Goal: Communication & Community: Answer question/provide support

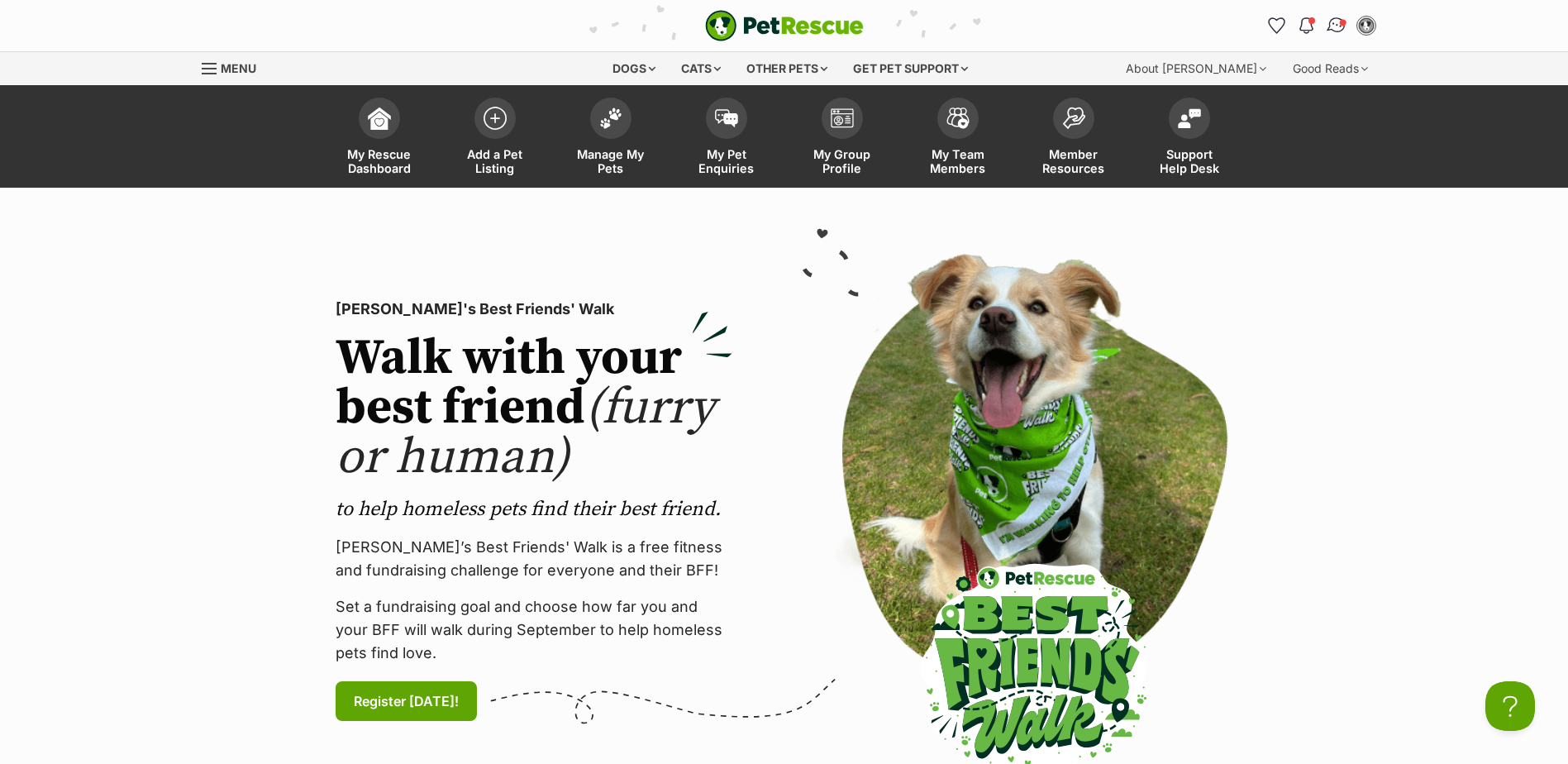
click at [1337, 18] on img "Conversations" at bounding box center [1336, 26] width 22 height 22
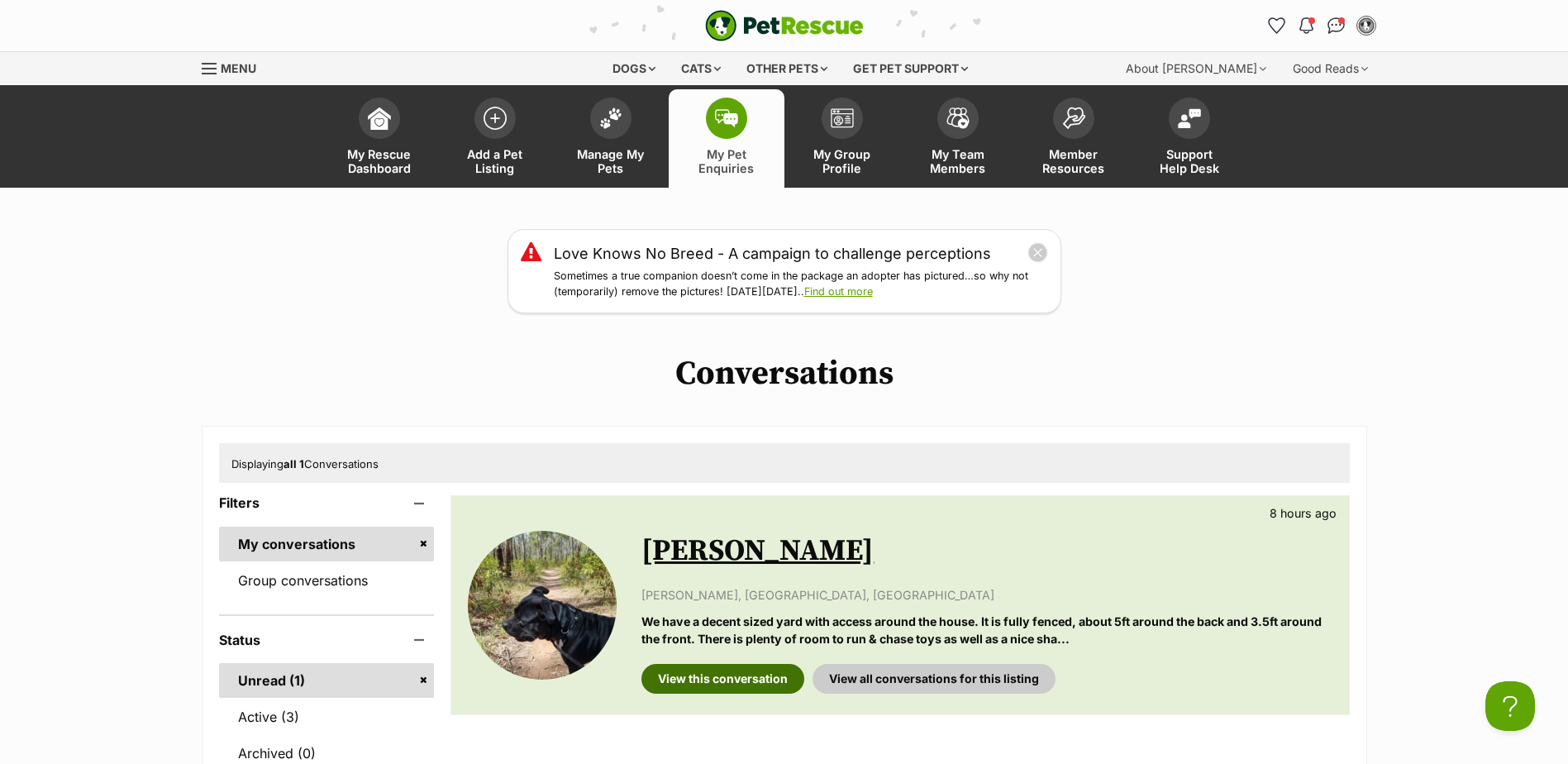
click at [718, 679] on link "View this conversation" at bounding box center [722, 679] width 163 height 30
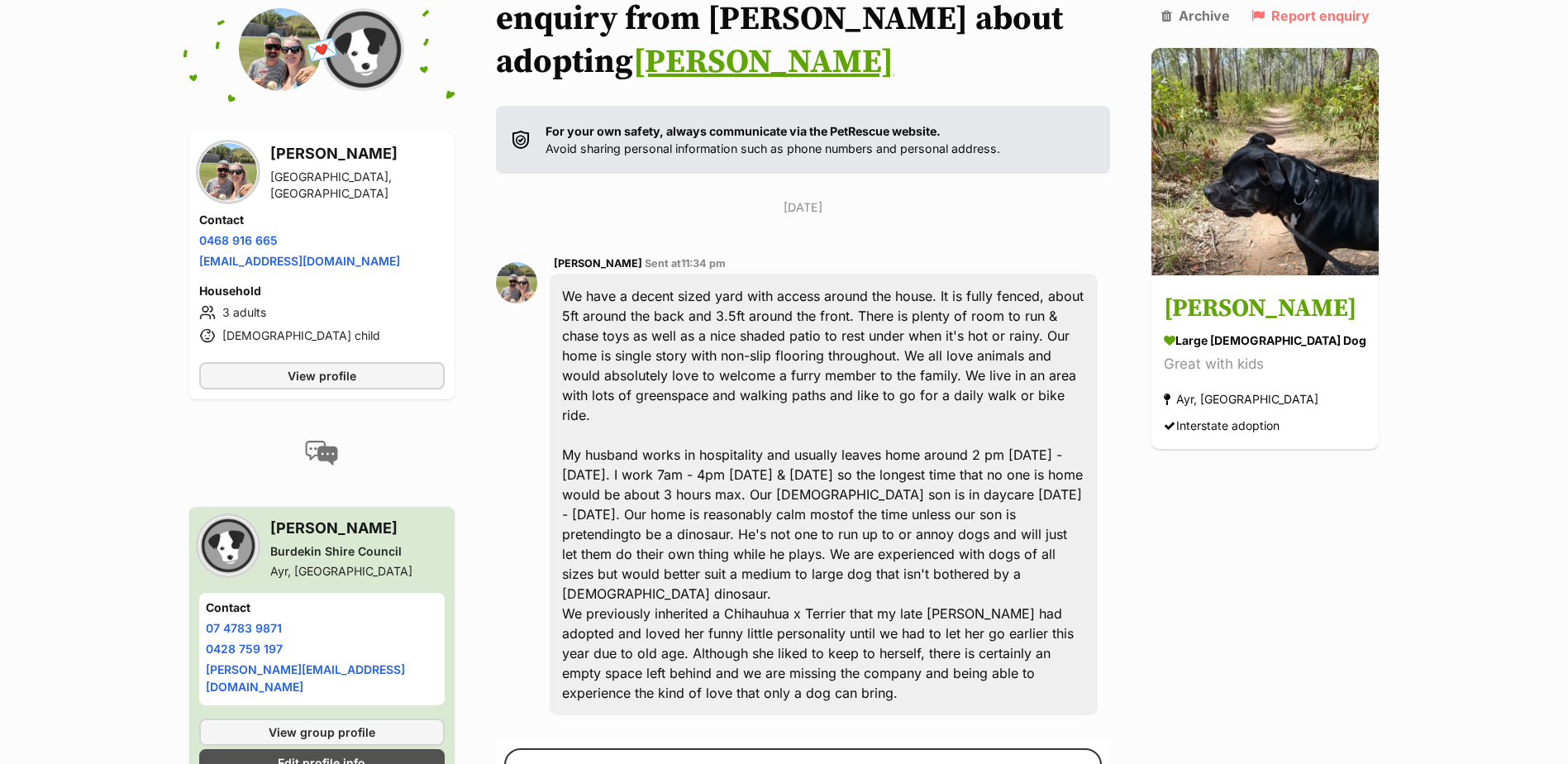
scroll to position [294, 0]
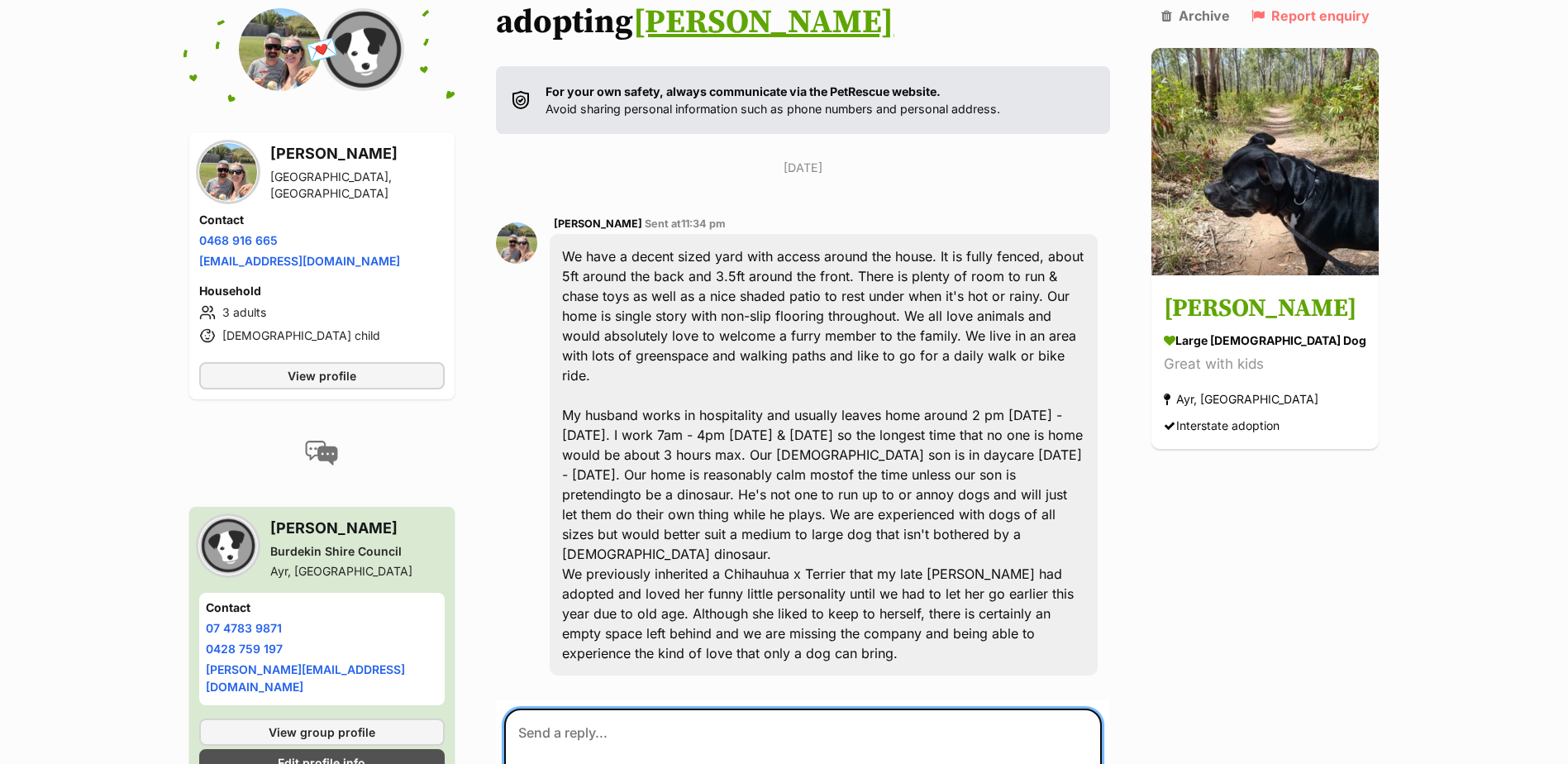
click at [584, 708] on textarea at bounding box center [802, 758] width 598 height 99
click at [948, 708] on textarea "Hi [PERSON_NAME], Thanks you for the life information it helps with placement." at bounding box center [802, 758] width 598 height 99
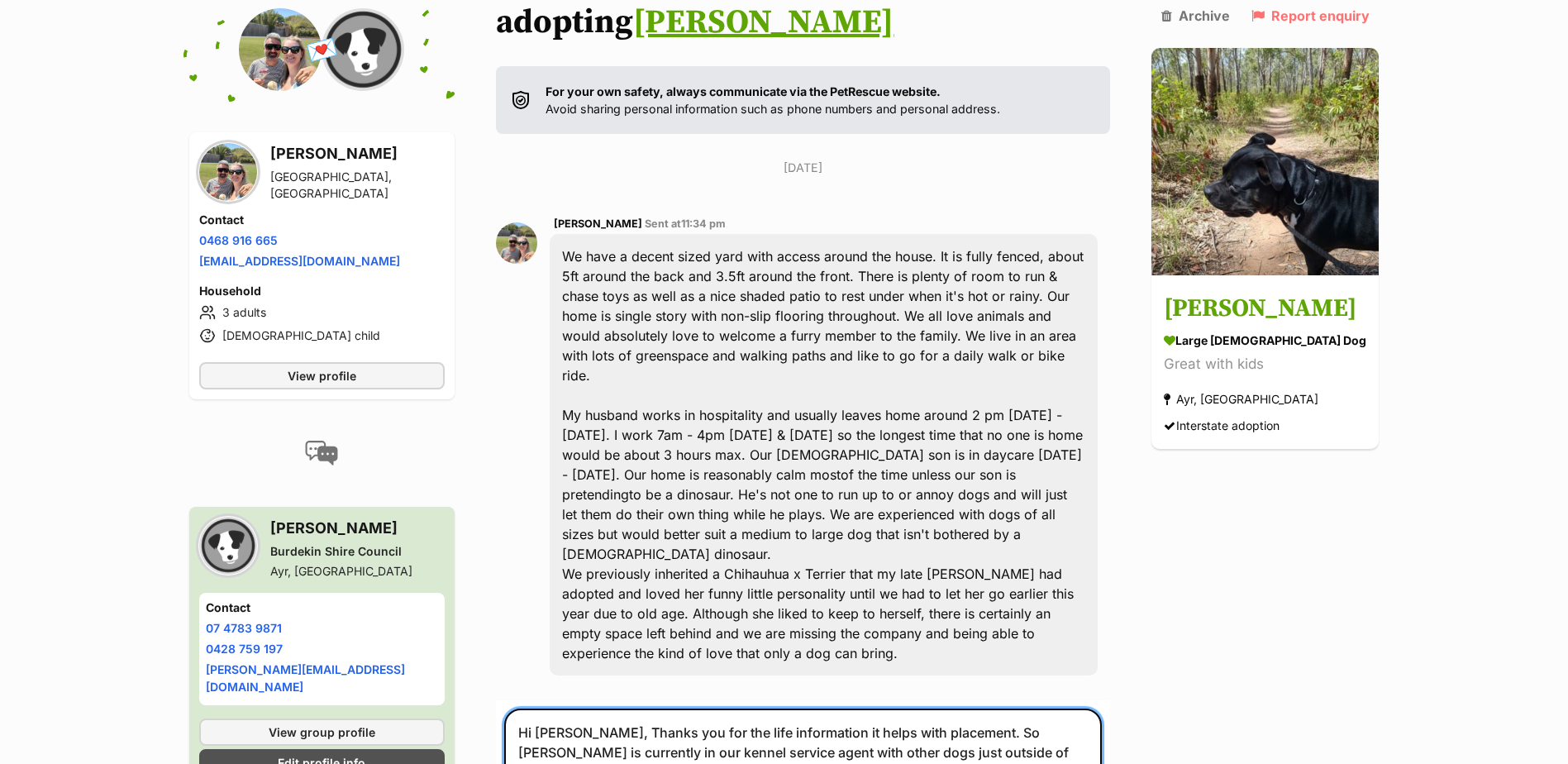
click at [630, 729] on textarea "Hi [PERSON_NAME], Thanks you for the life information it helps with placement. …" at bounding box center [802, 772] width 598 height 128
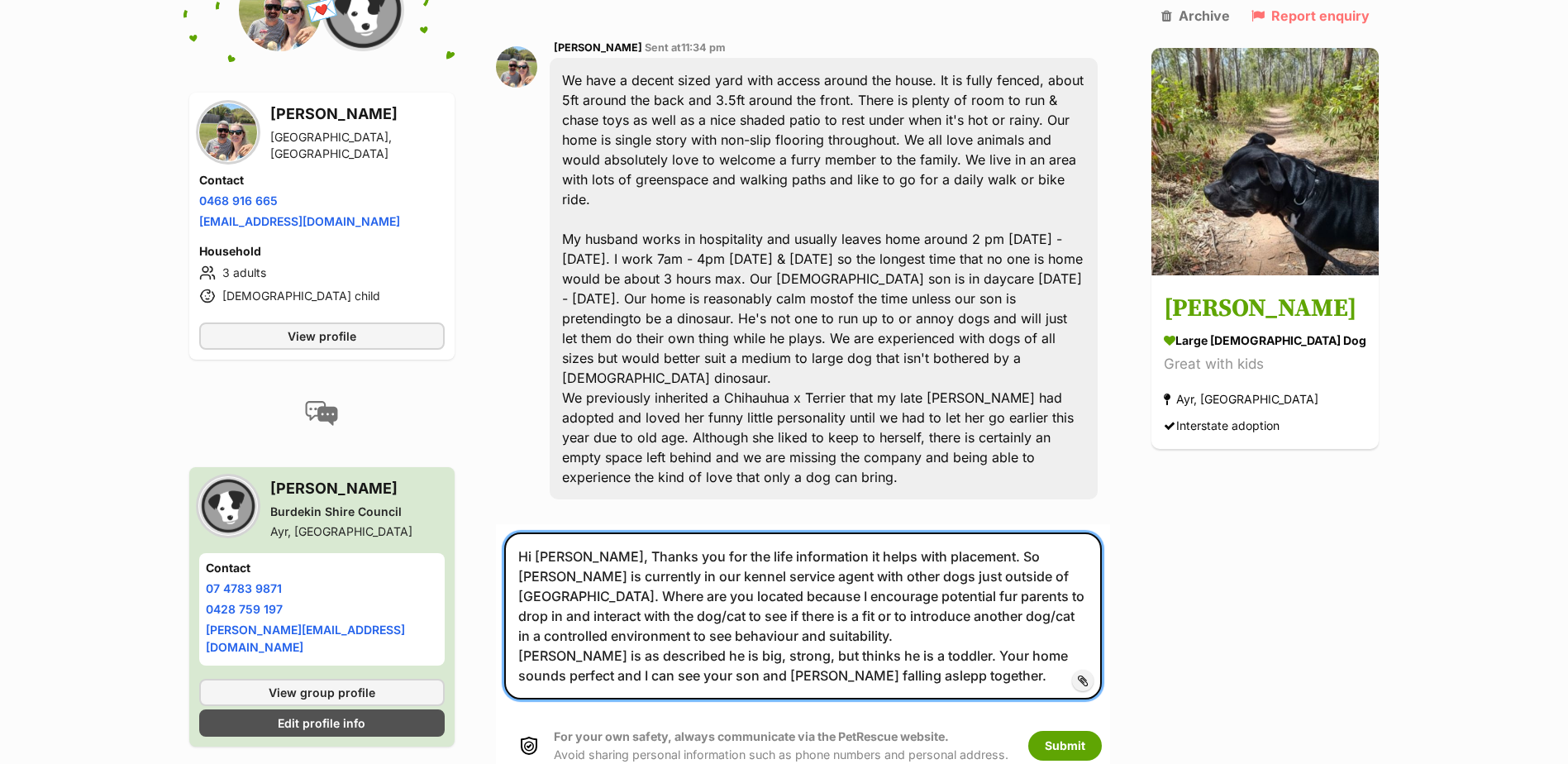
scroll to position [638, 0]
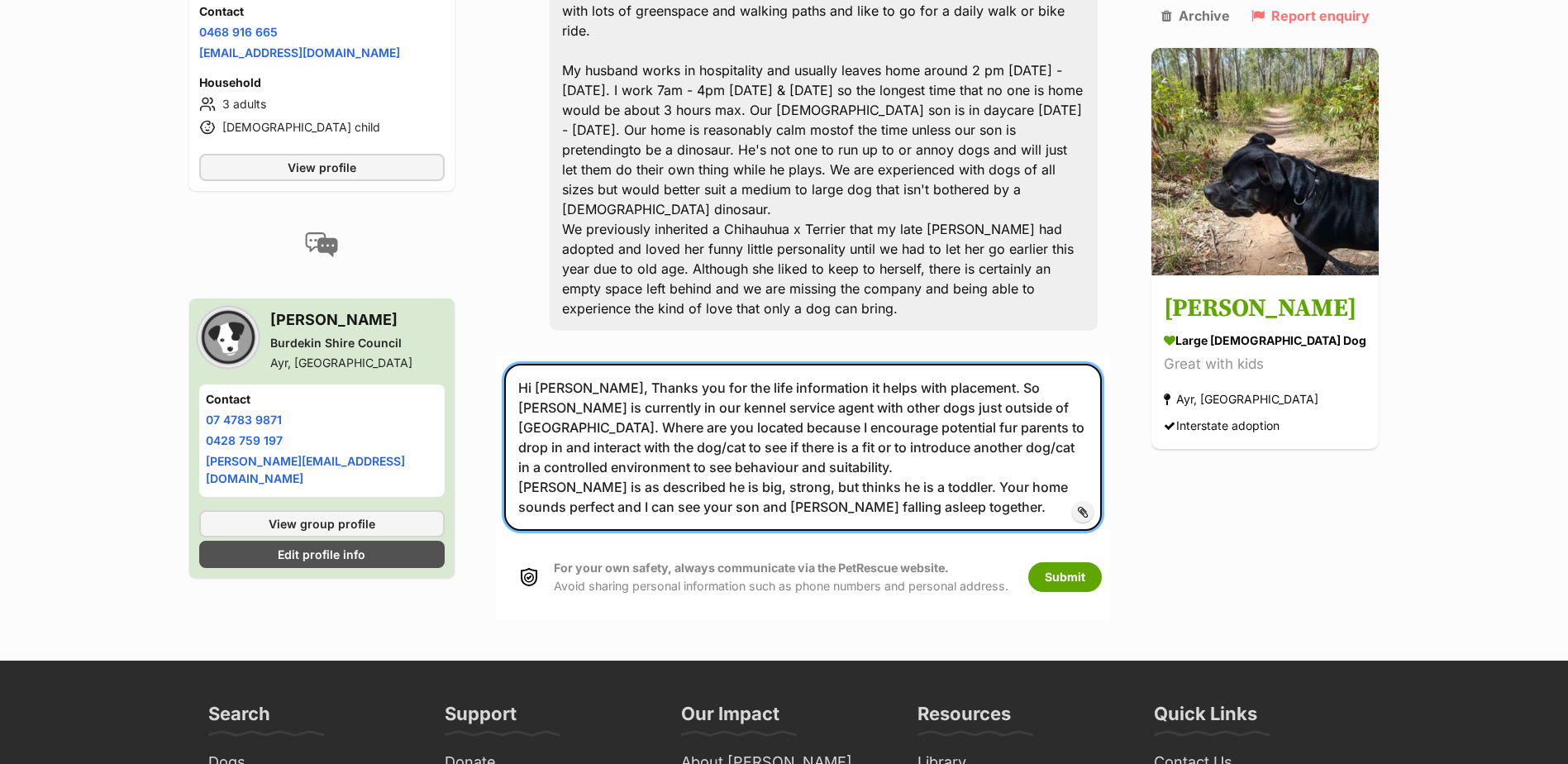
click at [964, 420] on textarea "Hi [PERSON_NAME], Thanks you for the life information it helps with placement. …" at bounding box center [802, 448] width 598 height 167
click at [898, 386] on textarea "Hi [PERSON_NAME], Thanks you for the life information it helps with placement. …" at bounding box center [802, 448] width 598 height 167
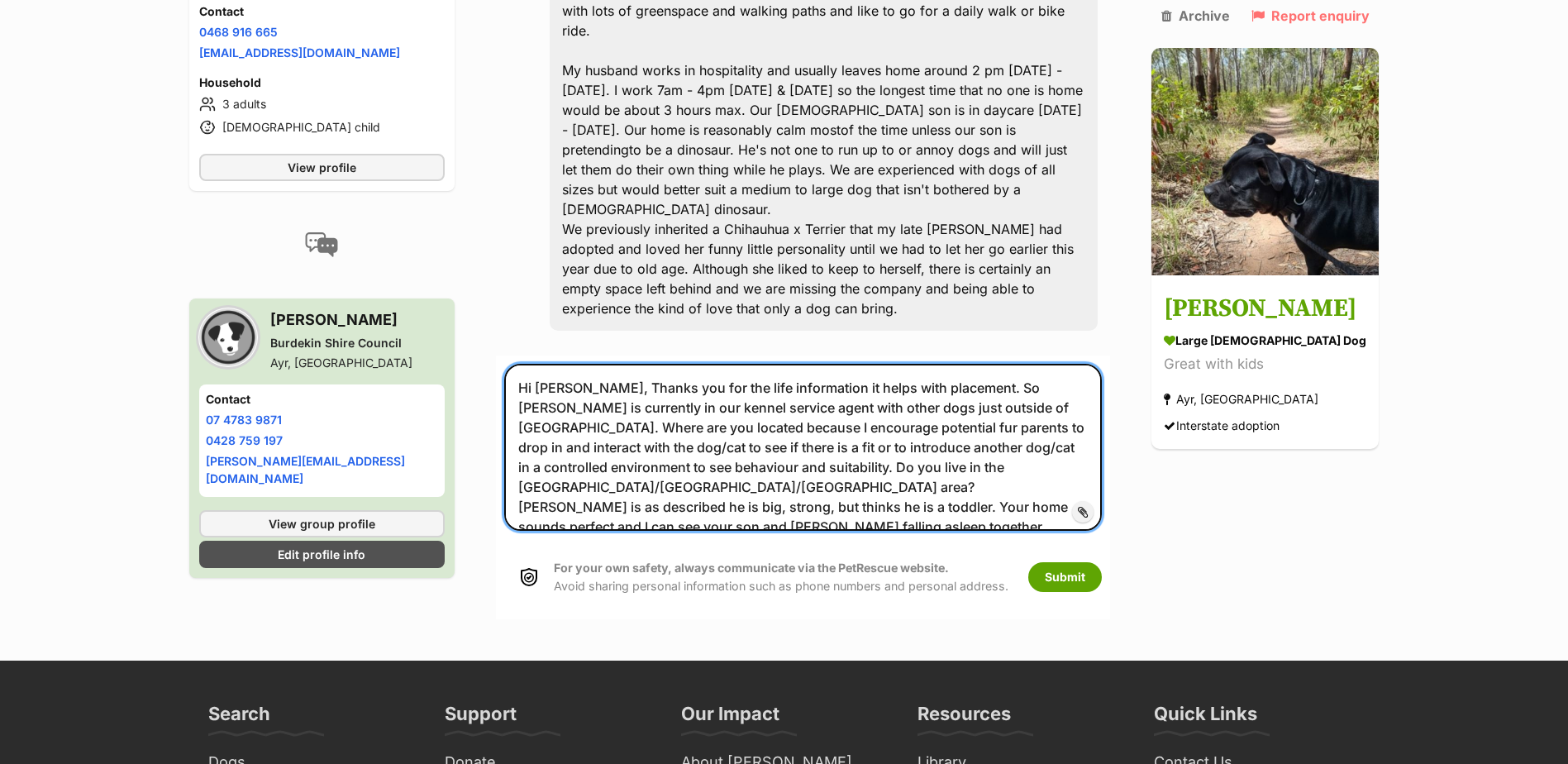
click at [600, 425] on textarea "Hi [PERSON_NAME], Thanks you for the life information it helps with placement. …" at bounding box center [802, 448] width 598 height 167
click at [966, 383] on textarea "Hi [PERSON_NAME], Thanks you for the life information it helps with placement. …" at bounding box center [802, 448] width 598 height 167
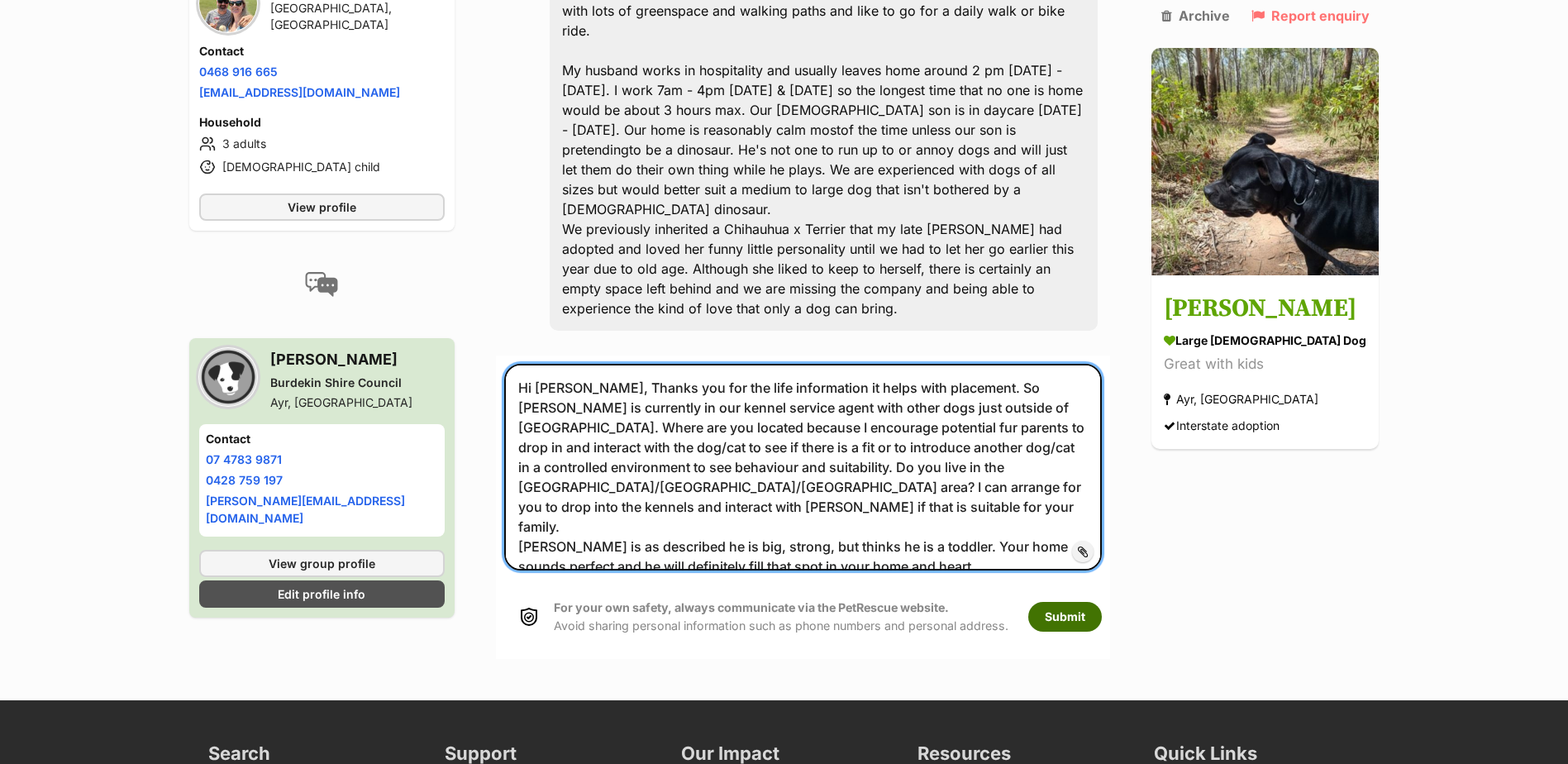
type textarea "Hi [PERSON_NAME], Thanks you for the life information it helps with placement. …"
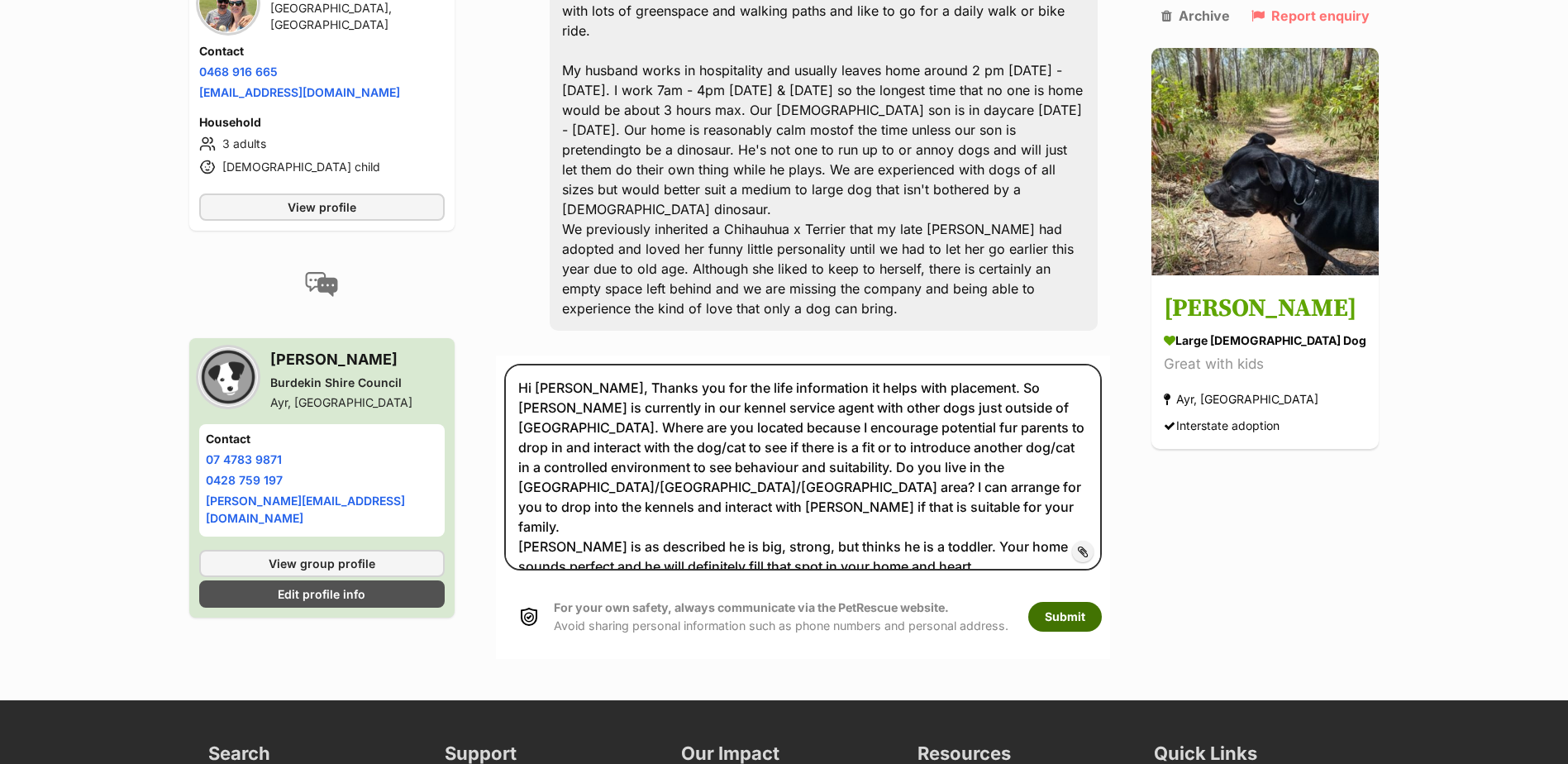
click at [1077, 602] on button "Submit" at bounding box center [1065, 617] width 74 height 30
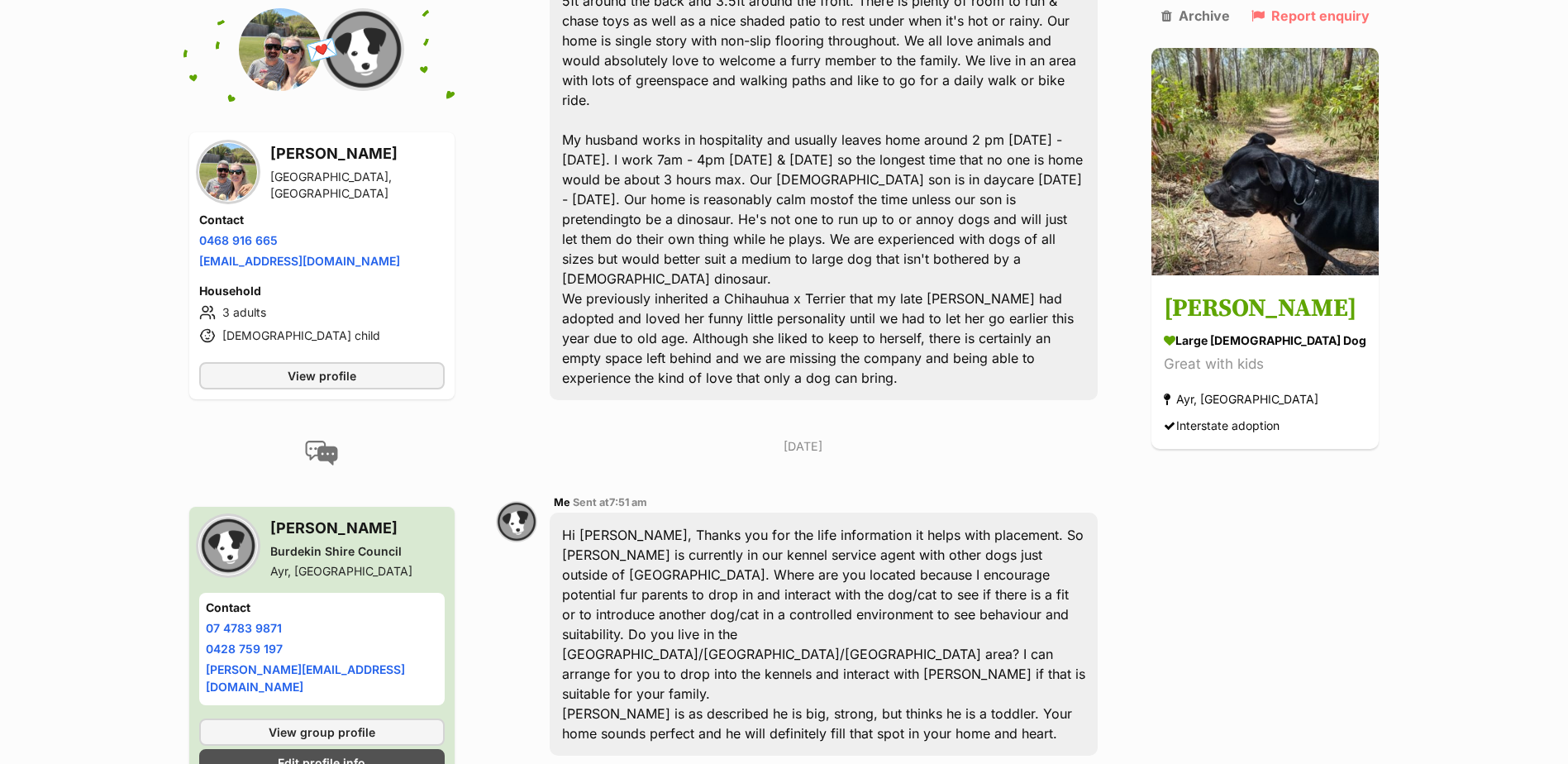
scroll to position [708, 0]
